Goal: Transaction & Acquisition: Purchase product/service

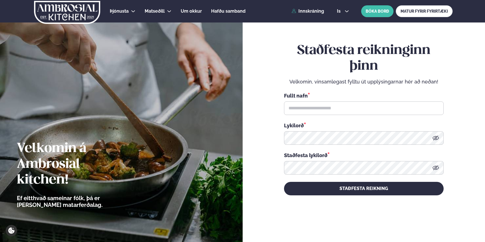
click at [310, 6] on div "Þjónusta Hádegismatur fyrir fyrirtæki Fyrirtækja veitingar Einkapartý Matseðill…" at bounding box center [242, 11] width 454 height 23
click at [310, 10] on link "Innskráning" at bounding box center [308, 11] width 32 height 5
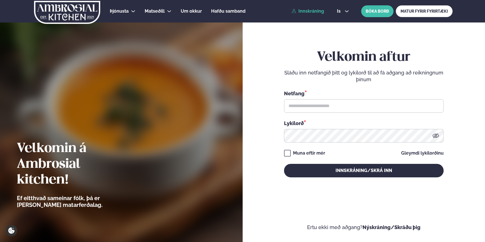
click at [300, 115] on div "Netfang * Lykilorð *" at bounding box center [364, 116] width 160 height 53
click at [303, 107] on input "text" at bounding box center [364, 106] width 160 height 14
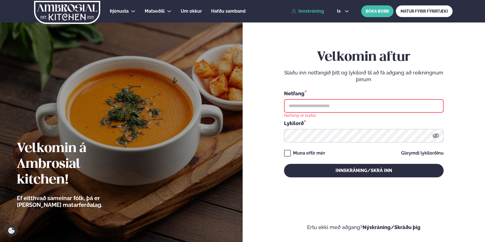
type input "**********"
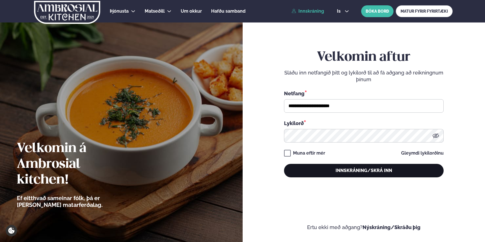
click at [343, 172] on button "Innskráning/Skrá inn" at bounding box center [364, 171] width 160 height 14
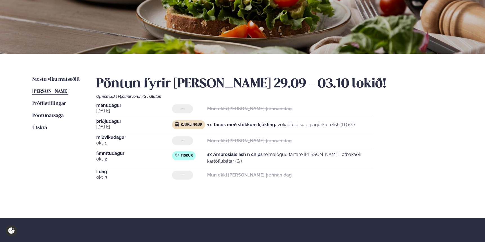
scroll to position [74, 0]
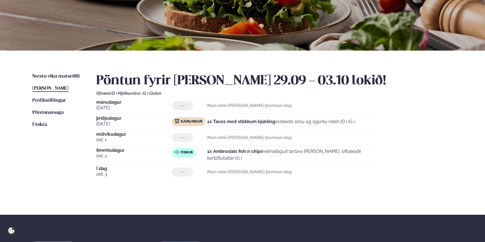
click at [47, 91] on span "[PERSON_NAME]" at bounding box center [50, 88] width 36 height 5
click at [57, 76] on span "Næstu viku matseðill" at bounding box center [56, 76] width 48 height 5
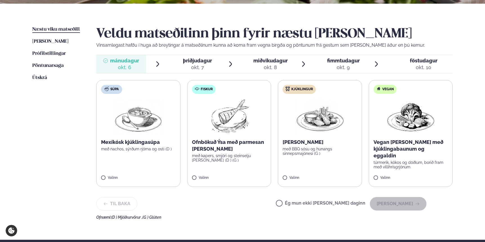
scroll to position [128, 0]
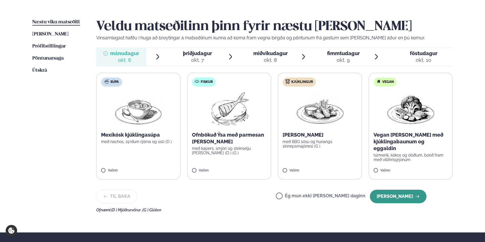
click at [399, 196] on button "[PERSON_NAME]" at bounding box center [398, 197] width 57 height 14
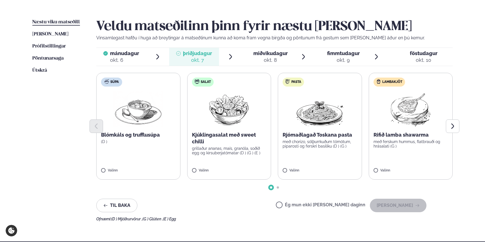
click at [412, 140] on p "með ferskum hummus, flatbrauði og hrásalati (G )" at bounding box center [411, 144] width 75 height 9
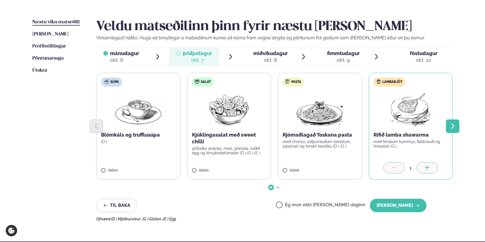
click at [455, 126] on icon "Next slide" at bounding box center [452, 126] width 7 height 7
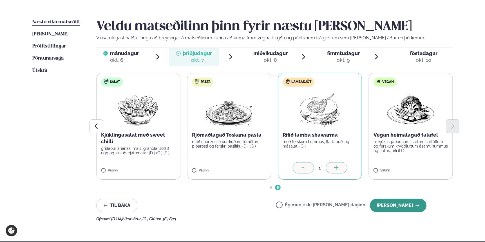
click at [399, 206] on button "[PERSON_NAME]" at bounding box center [398, 206] width 57 height 14
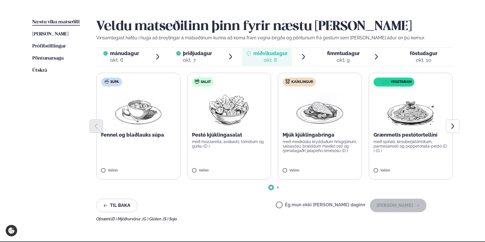
click at [300, 205] on label "Ég mun ekki [PERSON_NAME] daginn" at bounding box center [321, 206] width 90 height 6
click at [406, 205] on button "[PERSON_NAME]" at bounding box center [398, 206] width 57 height 14
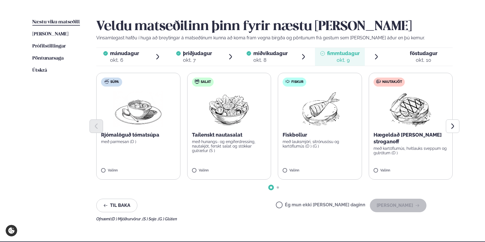
click at [236, 164] on label "Salat Taílenskt nautasalat með hunangs- og engiferdressing, nautakjöt, ferskt s…" at bounding box center [229, 126] width 84 height 107
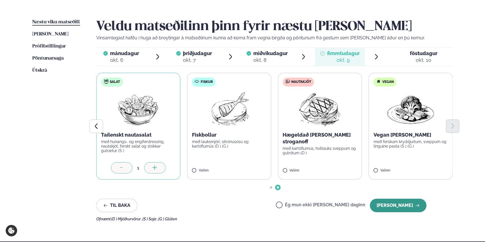
click at [405, 202] on button "[PERSON_NAME]" at bounding box center [398, 206] width 57 height 14
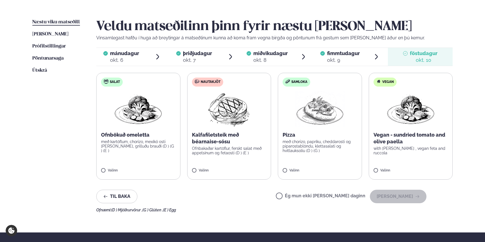
click at [298, 197] on label "Ég mun ekki [PERSON_NAME] daginn" at bounding box center [321, 197] width 90 height 6
click at [404, 196] on button "[PERSON_NAME]" at bounding box center [398, 197] width 57 height 14
